Goal: Information Seeking & Learning: Learn about a topic

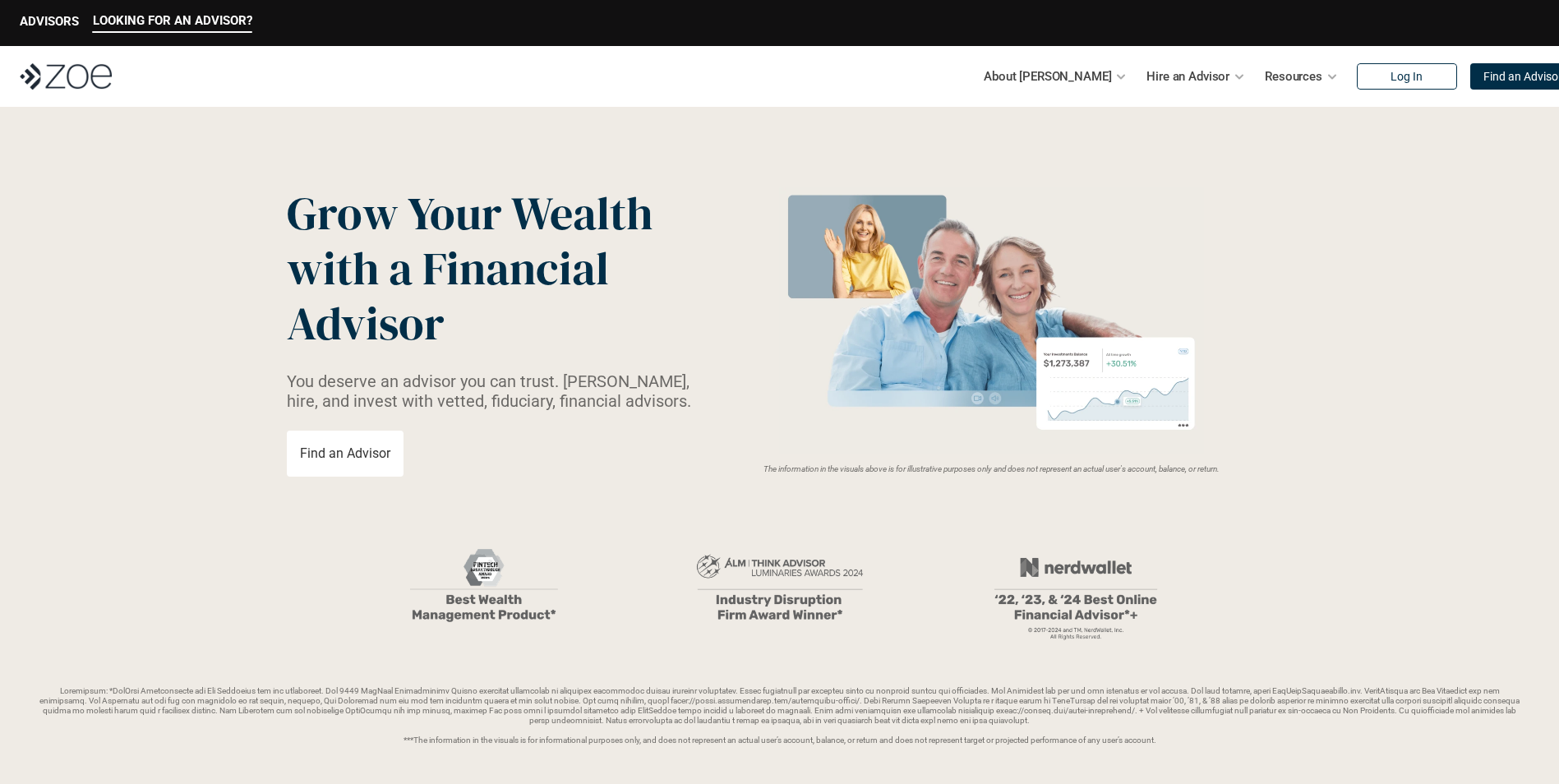
click at [358, 441] on link "Find an Advisor" at bounding box center [345, 453] width 117 height 46
click at [62, 20] on p "ADVISORS" at bounding box center [49, 22] width 59 height 15
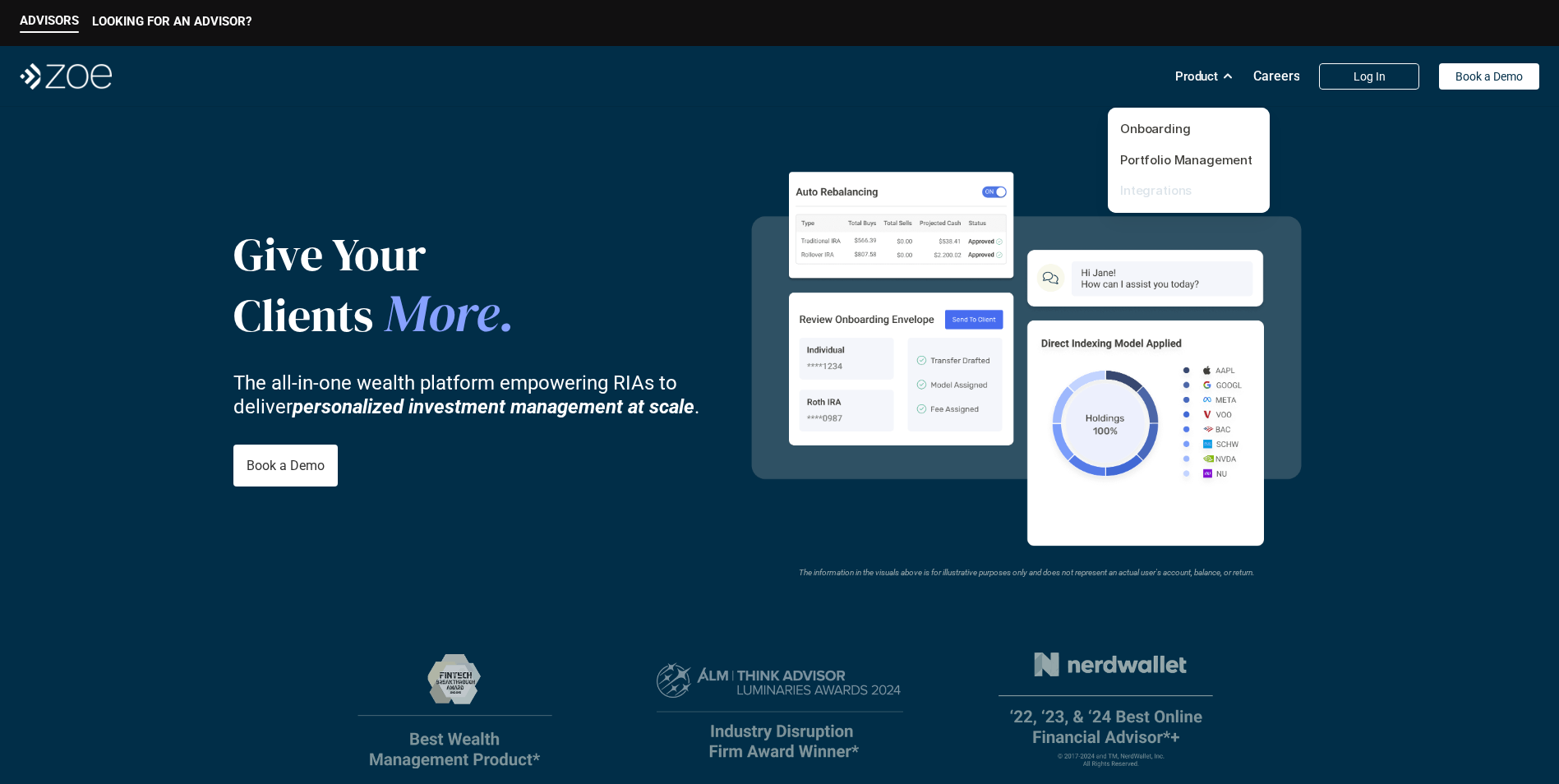
click at [1158, 189] on link "Integrations" at bounding box center [1155, 190] width 71 height 15
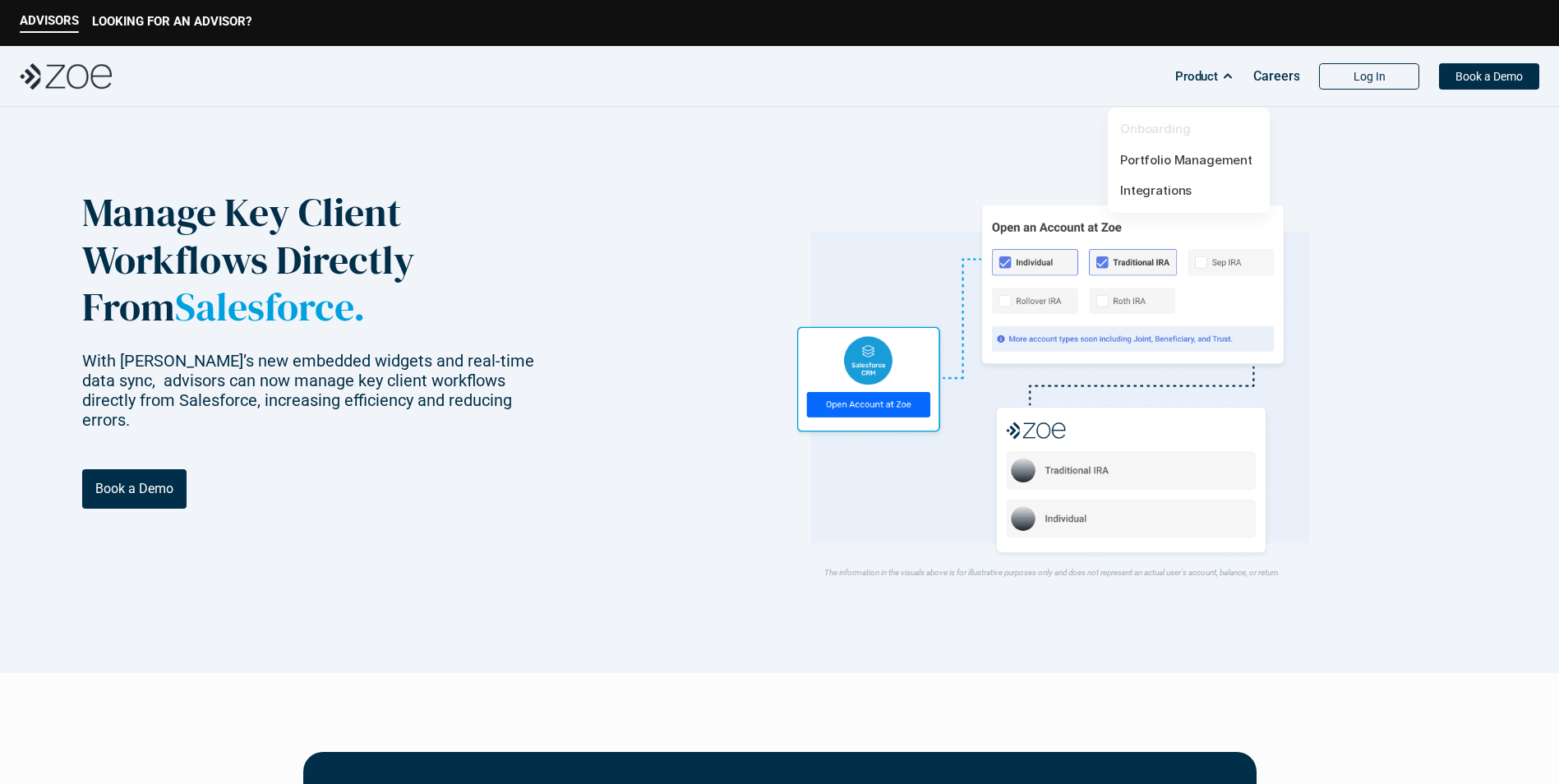
click at [1154, 133] on link "Onboarding" at bounding box center [1155, 128] width 70 height 15
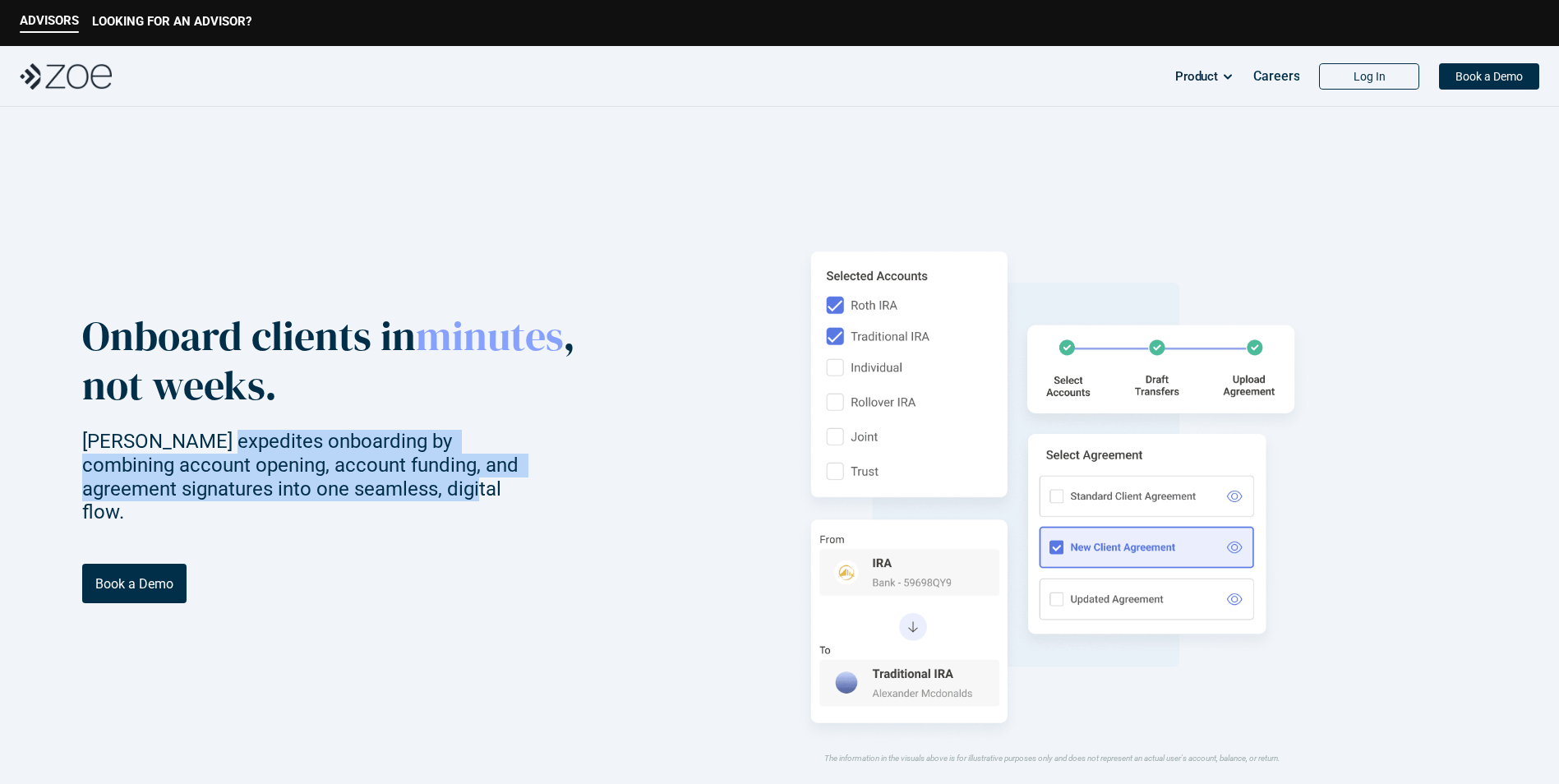
drag, startPoint x: 214, startPoint y: 455, endPoint x: 382, endPoint y: 507, distance: 175.9
click at [382, 507] on p "[PERSON_NAME] expedites onboarding by combining account opening, account fundin…" at bounding box center [314, 477] width 465 height 94
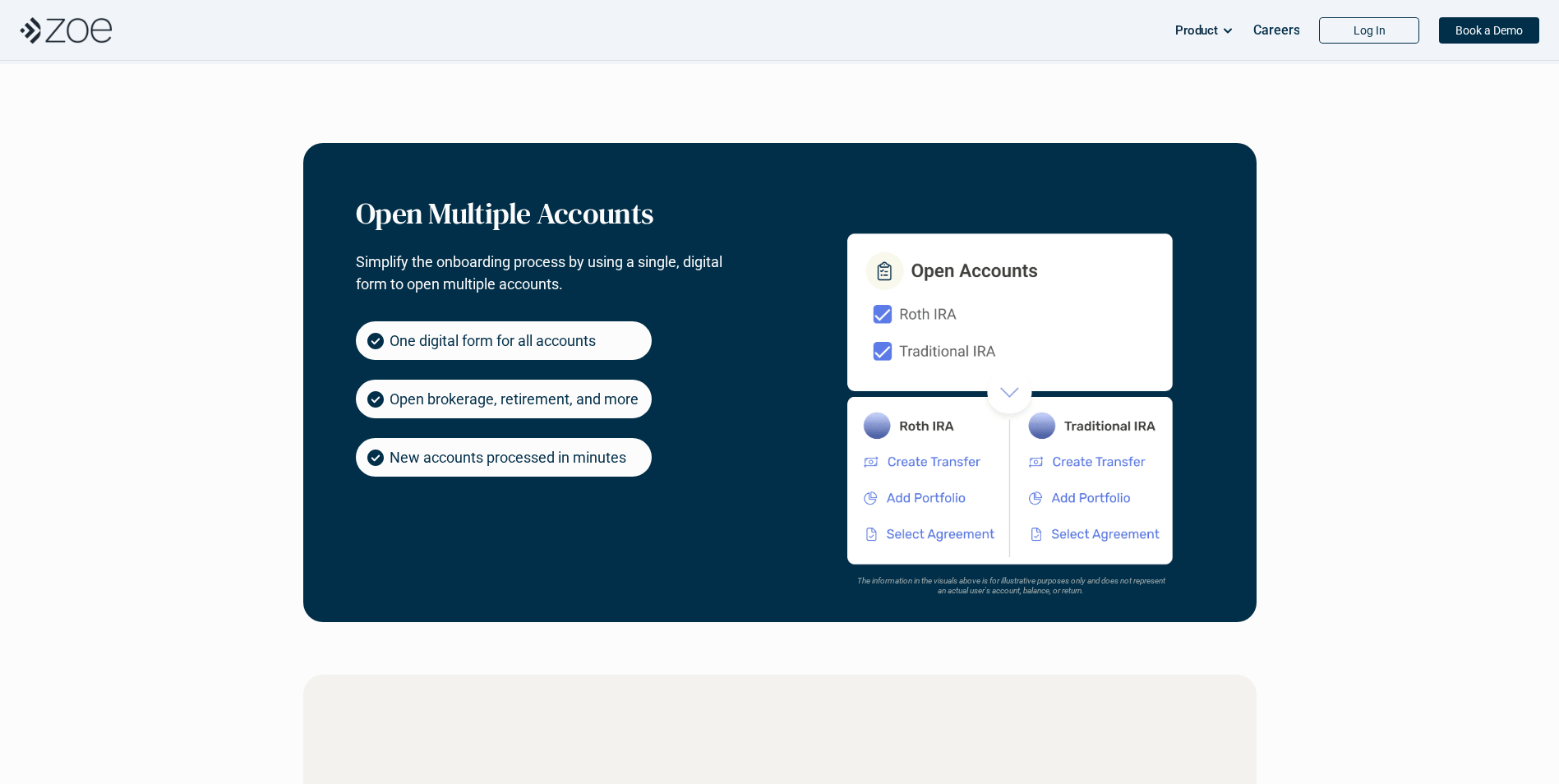
scroll to position [823, 0]
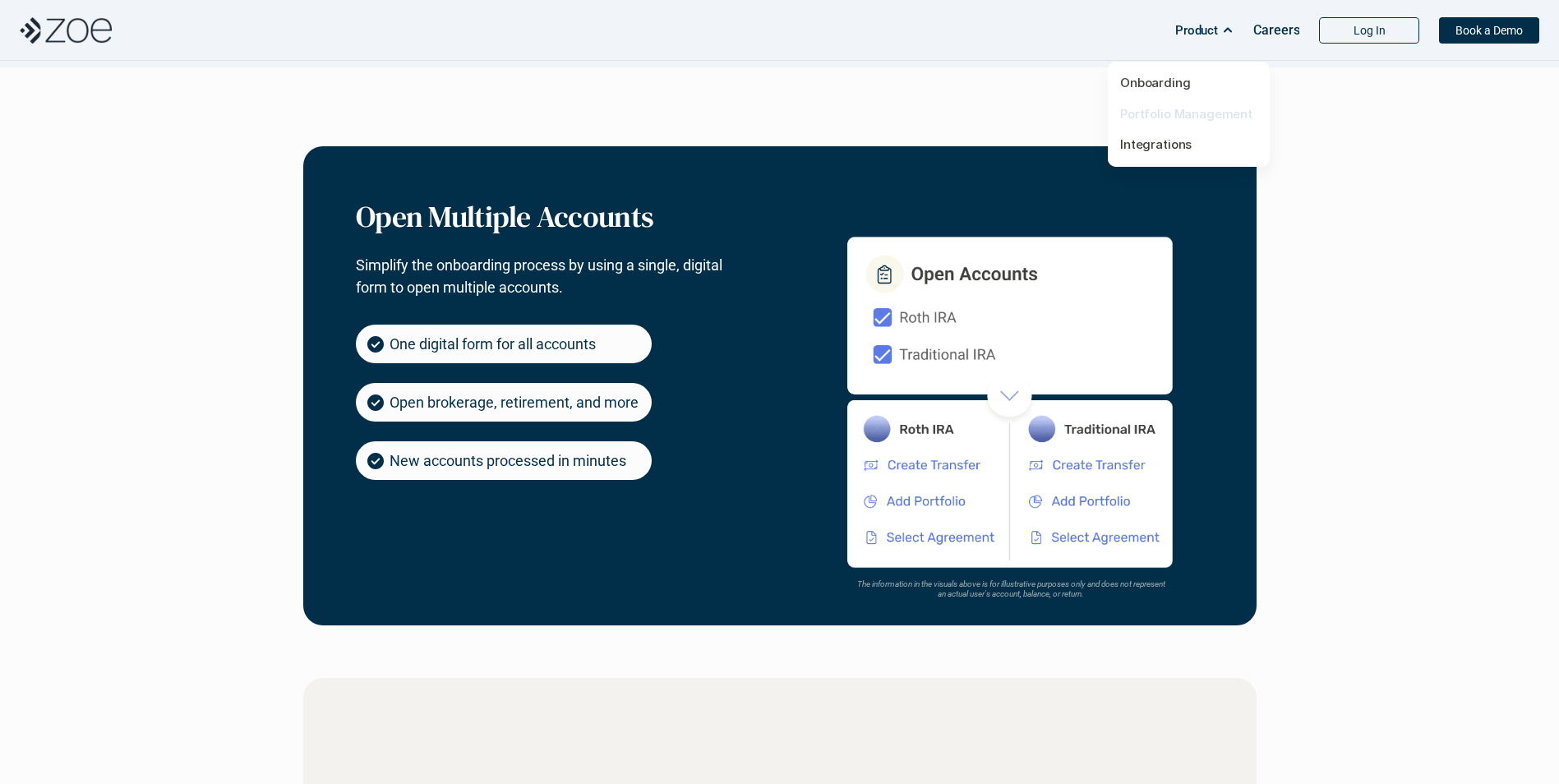
click at [1174, 113] on link "Portfolio Management" at bounding box center [1186, 113] width 132 height 15
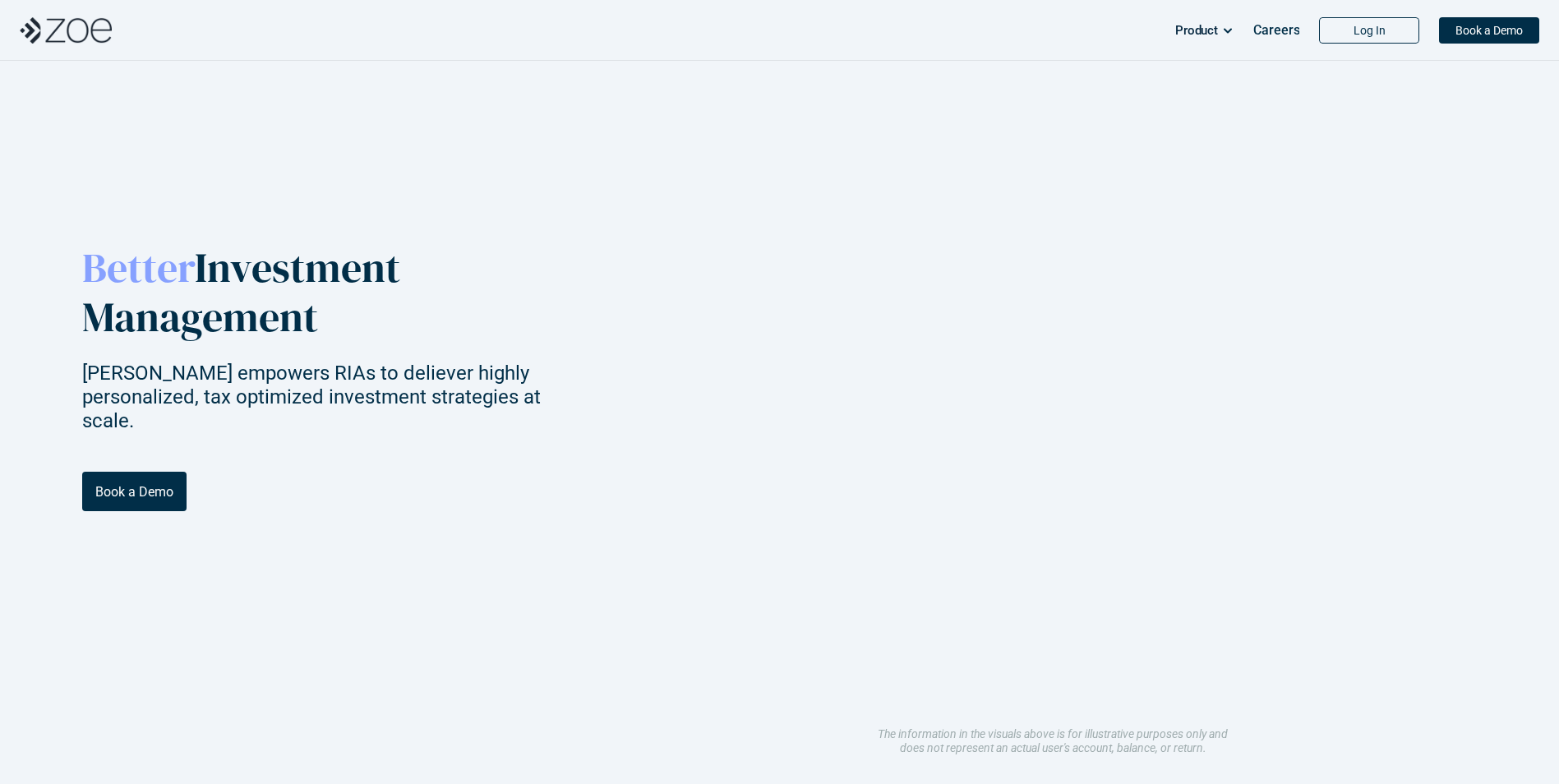
scroll to position [82, 0]
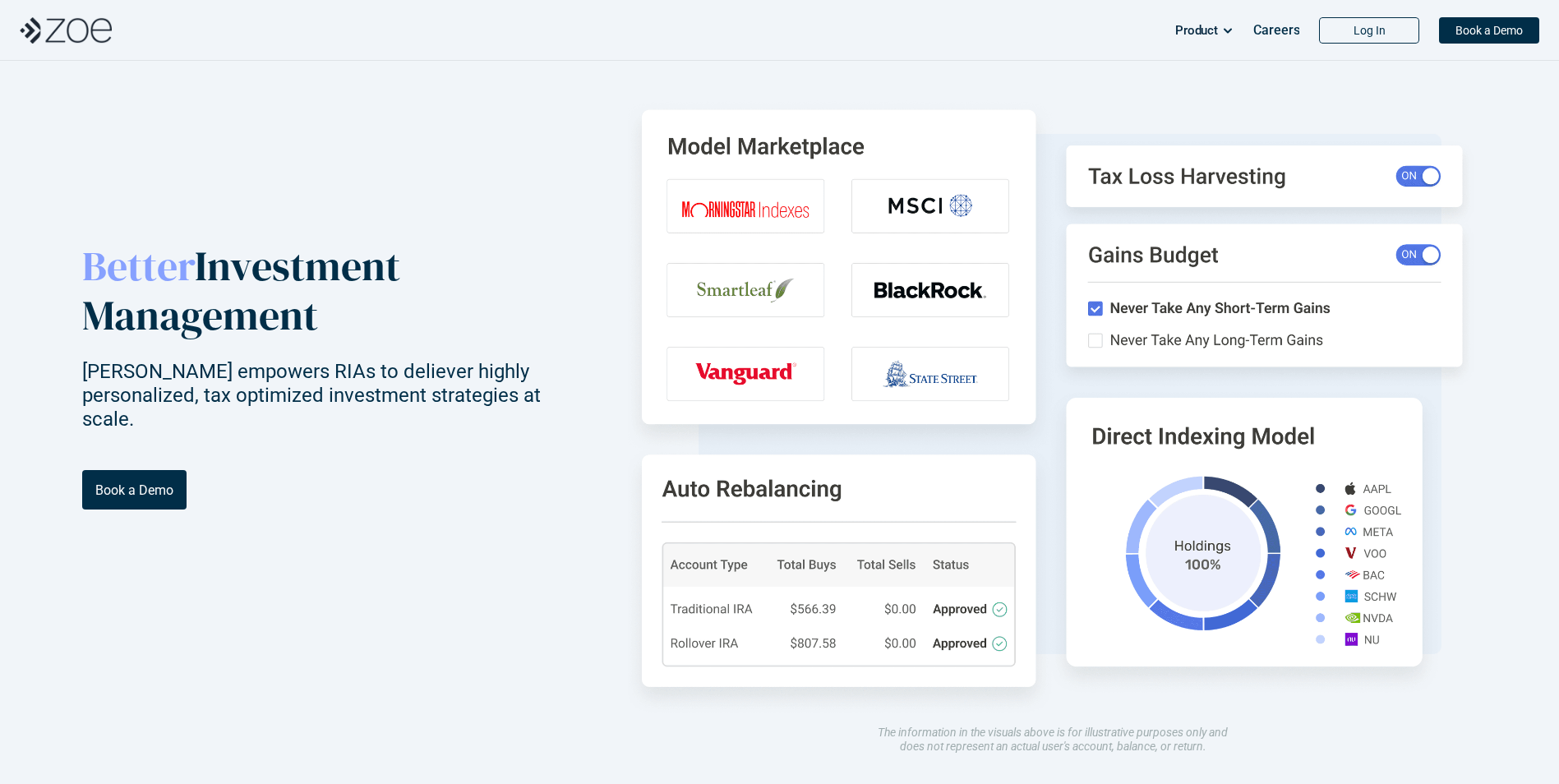
click at [898, 292] on img at bounding box center [1053, 399] width 849 height 637
click at [773, 357] on img at bounding box center [1053, 399] width 849 height 637
click at [776, 158] on img at bounding box center [1053, 399] width 849 height 637
click at [913, 312] on img at bounding box center [1053, 399] width 849 height 637
